Goal: Use online tool/utility

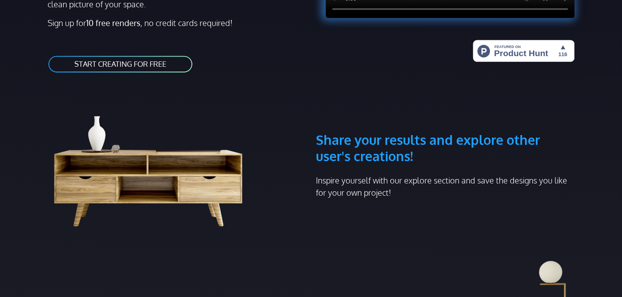
scroll to position [41, 0]
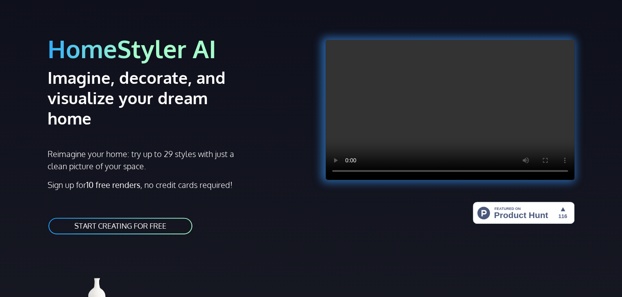
click at [139, 217] on link "START CREATING FOR FREE" at bounding box center [121, 226] width 146 height 18
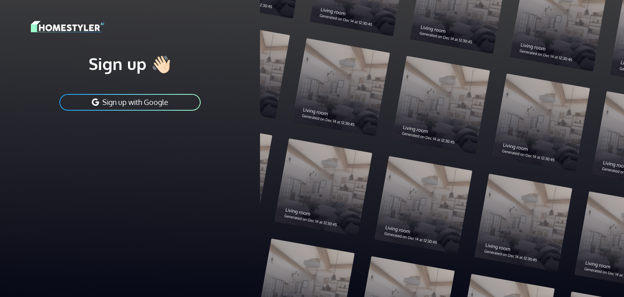
click at [167, 104] on button "Sign up with Google" at bounding box center [130, 102] width 143 height 18
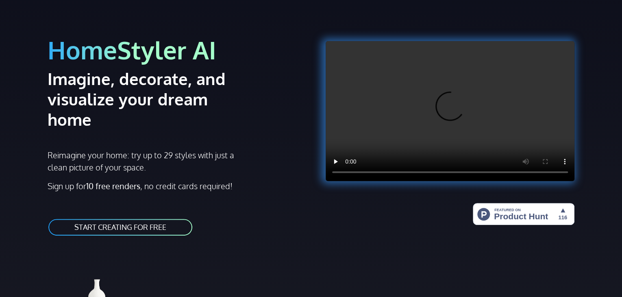
scroll to position [41, 0]
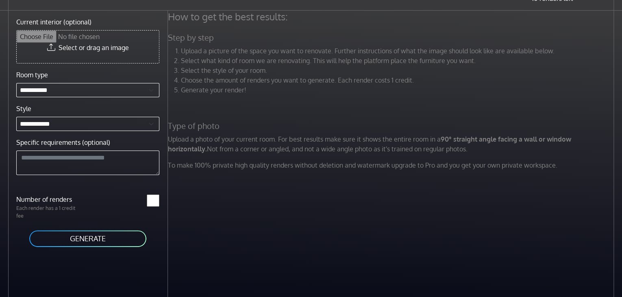
scroll to position [34, 0]
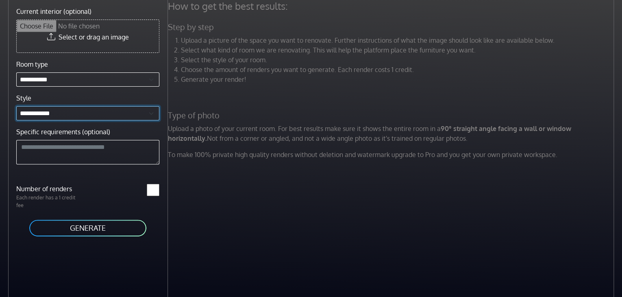
click at [129, 114] on select "**********" at bounding box center [87, 113] width 143 height 14
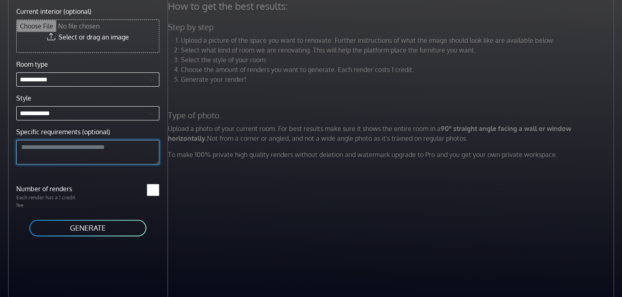
click at [130, 140] on textarea "Specific requirements (optional)" at bounding box center [87, 152] width 143 height 24
click at [130, 146] on textarea "Specific requirements (optional)" at bounding box center [87, 152] width 143 height 24
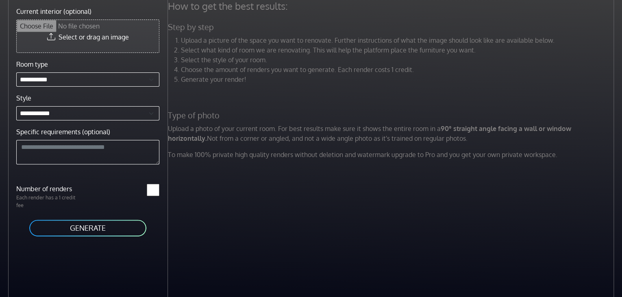
click at [126, 47] on input "Current interior (optional)" at bounding box center [88, 36] width 142 height 33
